Goal: Transaction & Acquisition: Purchase product/service

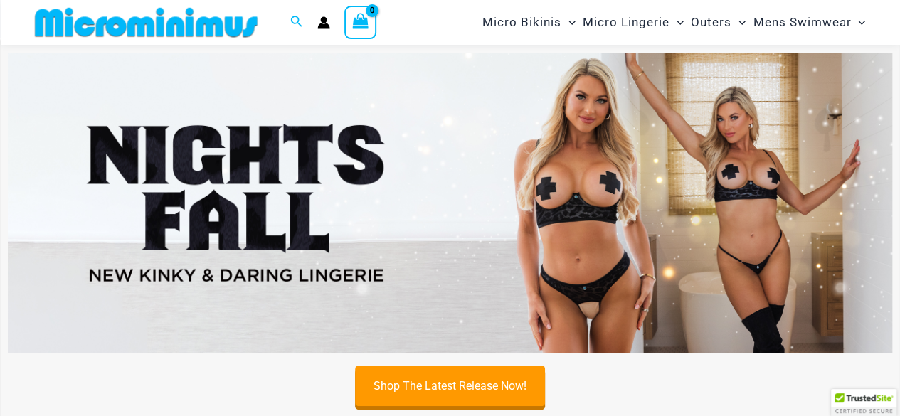
scroll to position [199, 0]
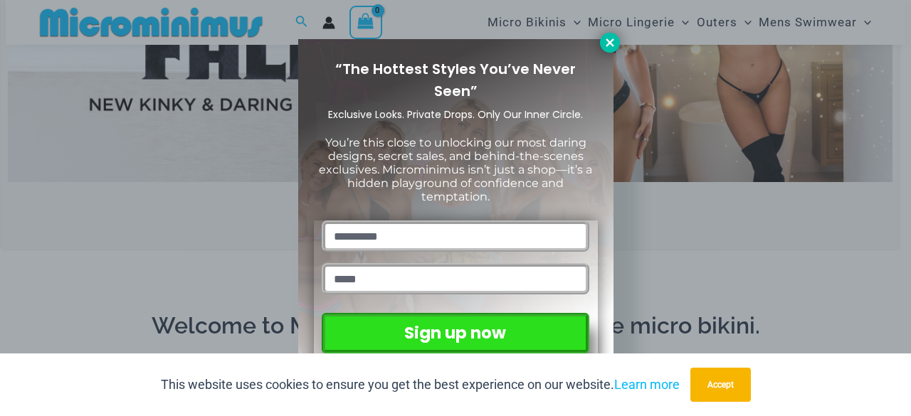
click at [602, 43] on button at bounding box center [610, 43] width 20 height 20
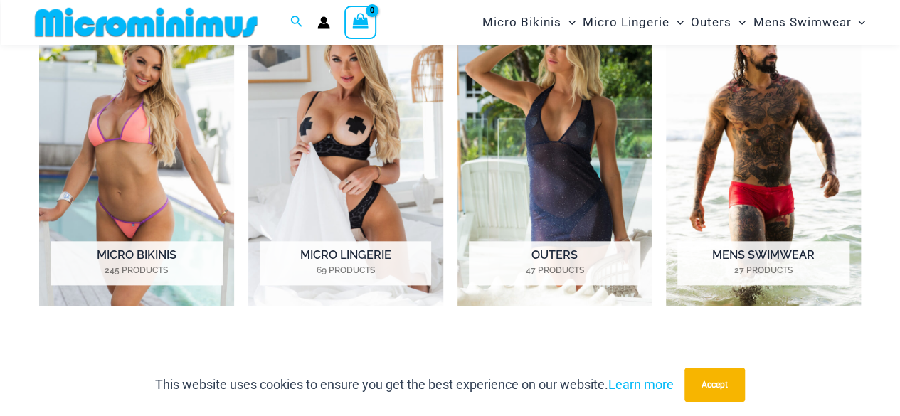
scroll to position [655, 0]
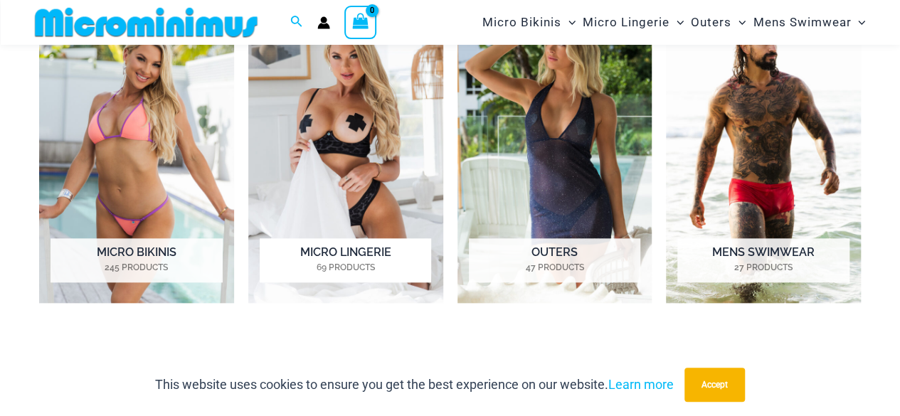
click at [327, 248] on h2 "Micro Lingerie 69 Products" at bounding box center [346, 260] width 172 height 44
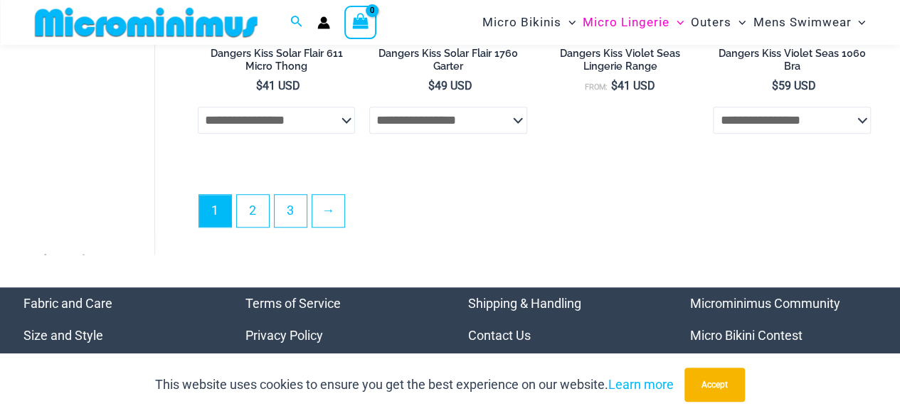
scroll to position [3097, 0]
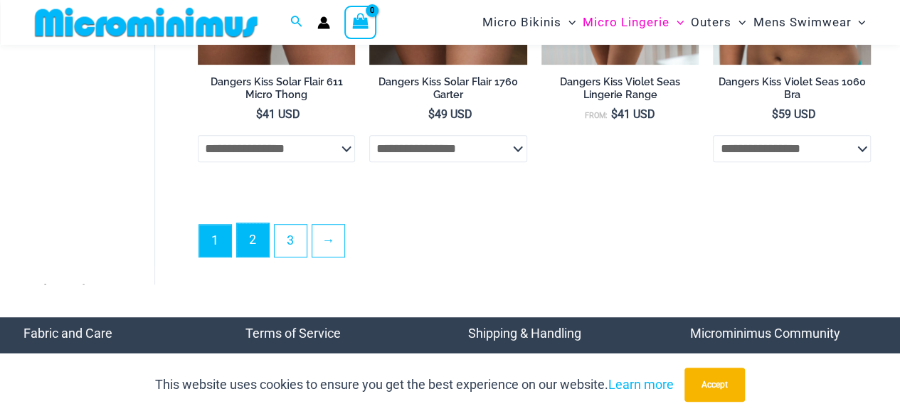
click at [260, 234] on link "2" at bounding box center [253, 239] width 32 height 33
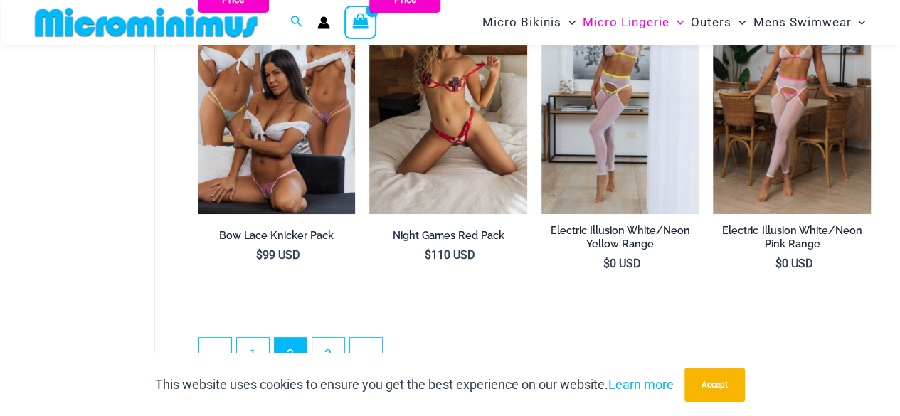
scroll to position [2817, 0]
